Goal: Navigation & Orientation: Go to known website

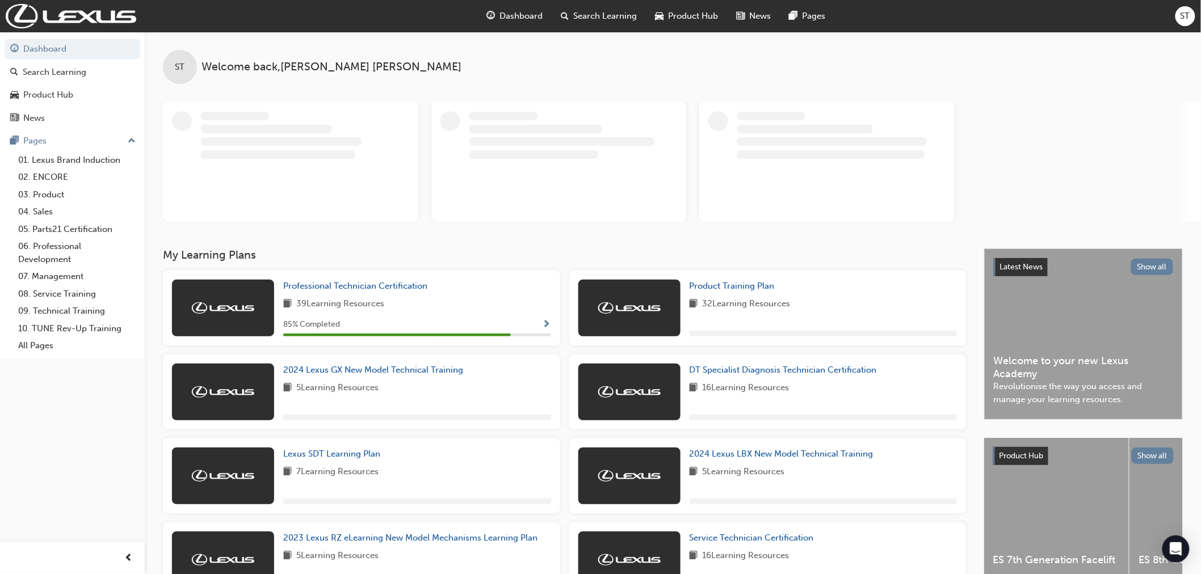
click at [1184, 14] on span "ST" at bounding box center [1185, 16] width 10 height 13
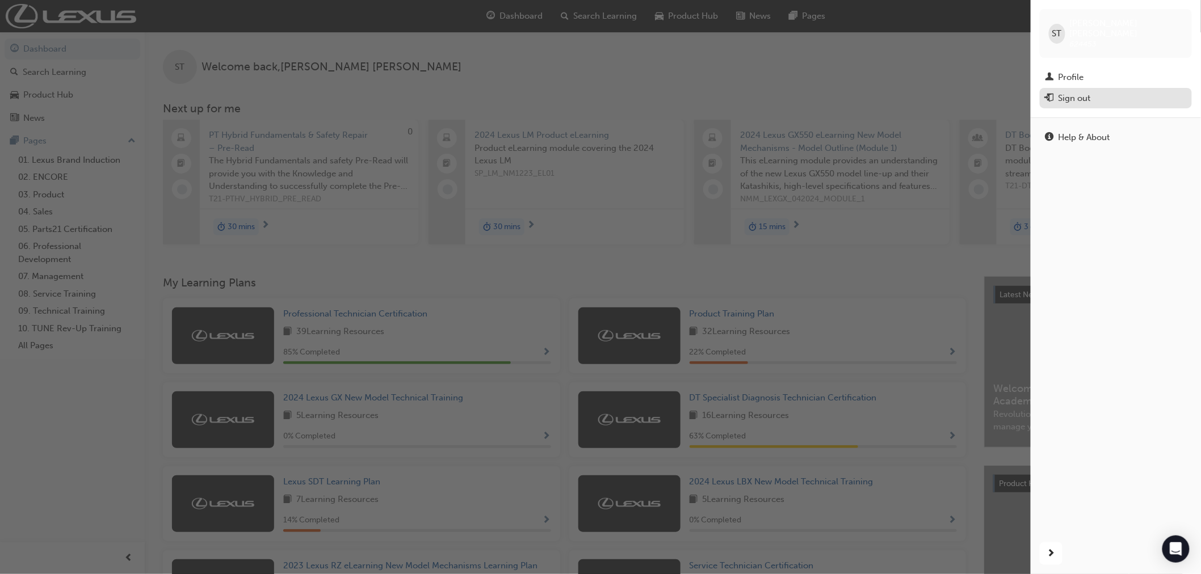
click at [1075, 92] on div "Sign out" at bounding box center [1074, 98] width 32 height 13
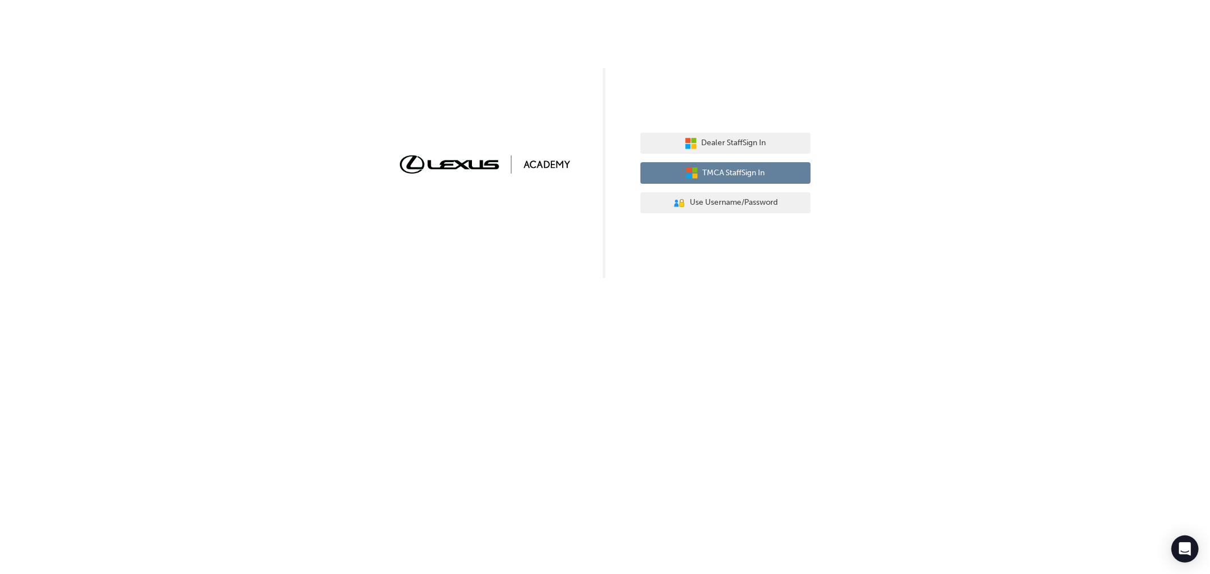
click at [728, 168] on span "TMCA Staff Sign In" at bounding box center [734, 173] width 62 height 13
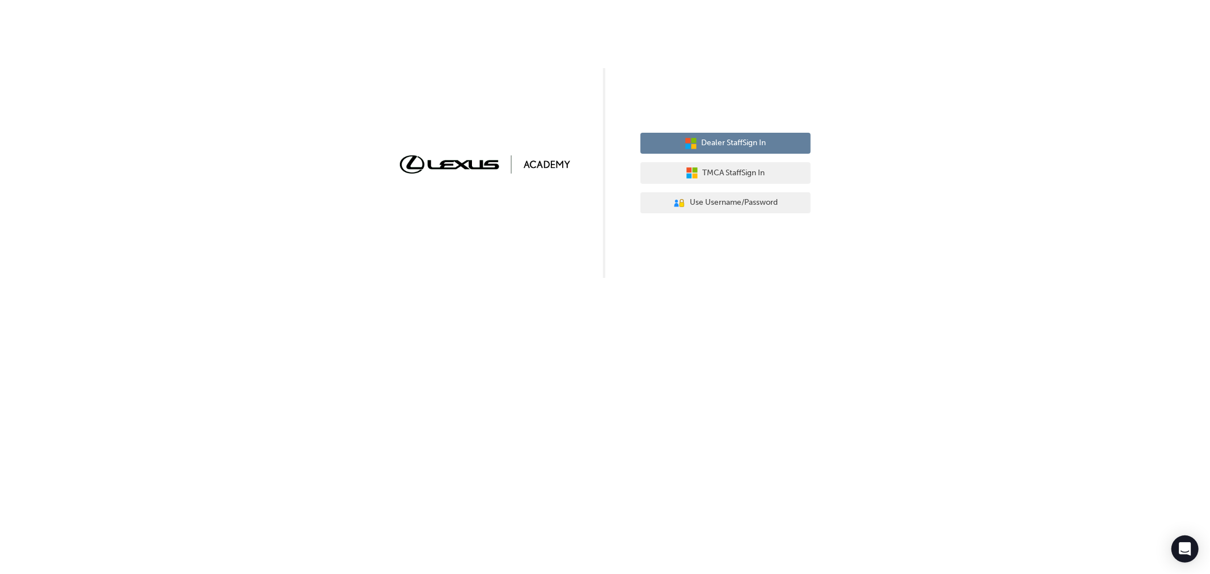
click at [721, 141] on span "Dealer Staff Sign In" at bounding box center [734, 143] width 65 height 13
